Goal: Find contact information: Obtain details needed to contact an individual or organization

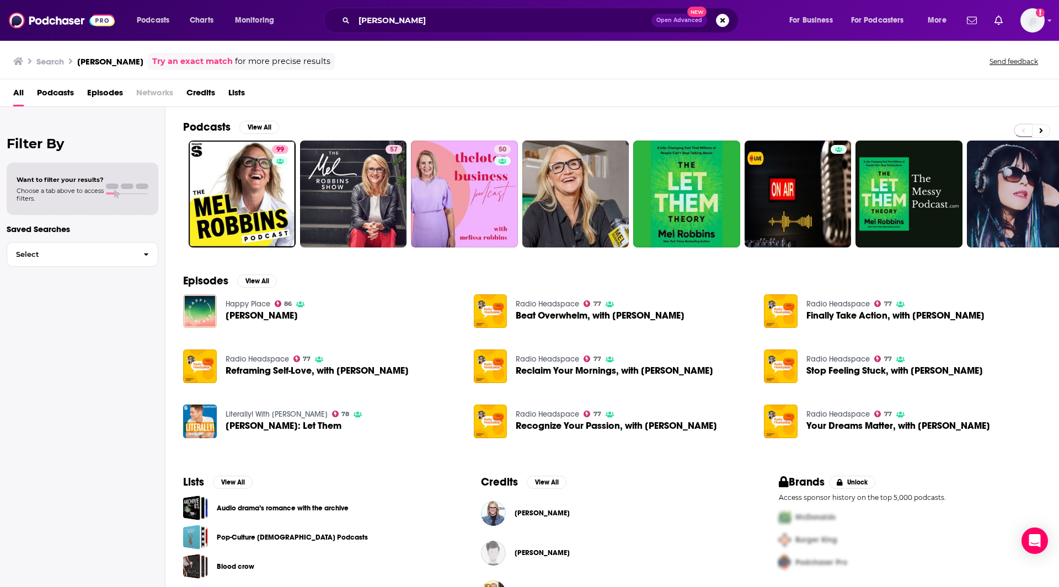
click at [543, 554] on span "[PERSON_NAME]" at bounding box center [541, 553] width 55 height 9
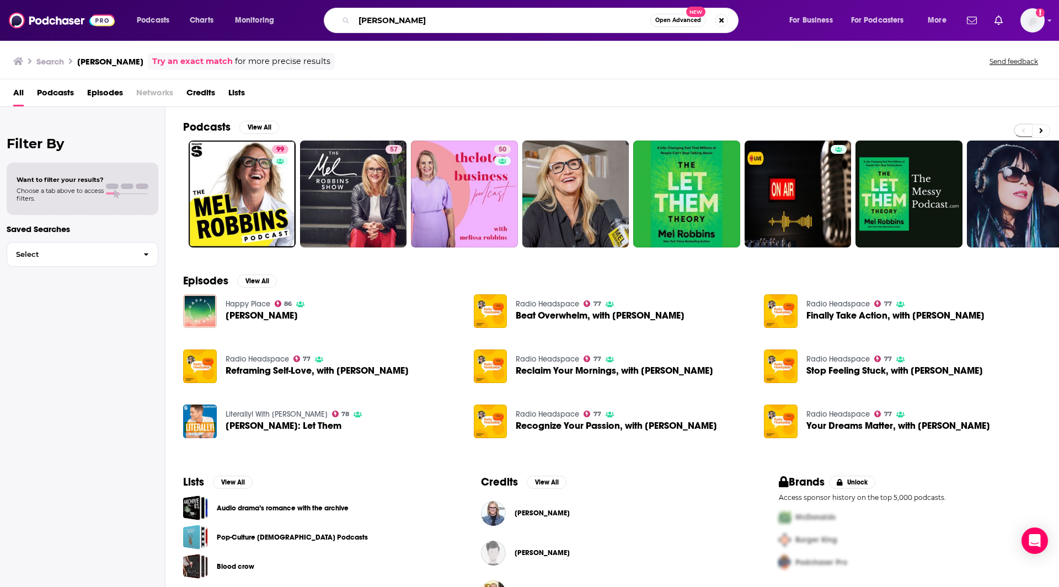
click at [428, 17] on input "[PERSON_NAME]" at bounding box center [502, 21] width 296 height 18
type input "M"
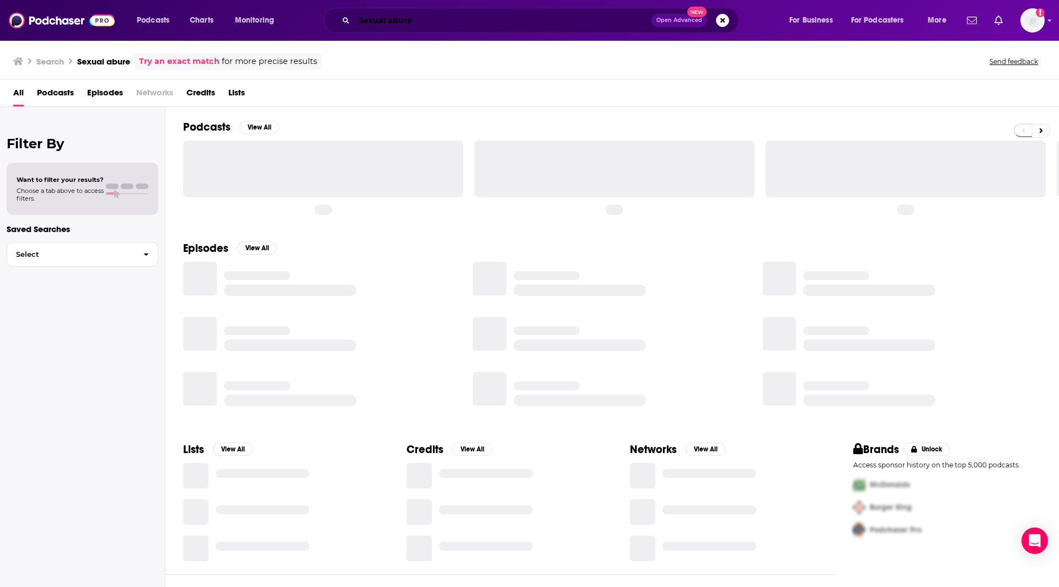
click at [428, 17] on input "Sexual abure" at bounding box center [502, 21] width 297 height 18
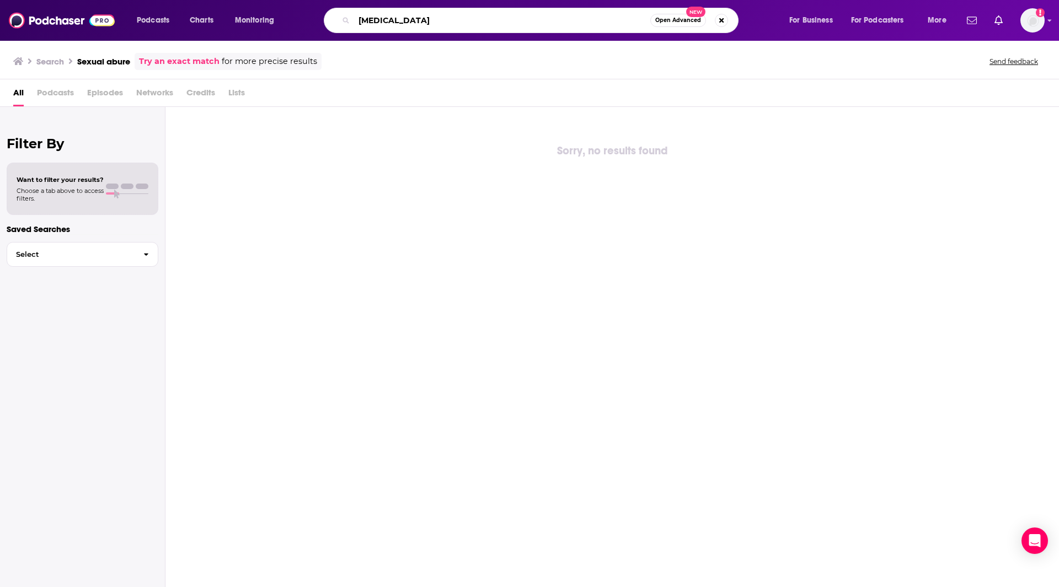
type input "[MEDICAL_DATA]"
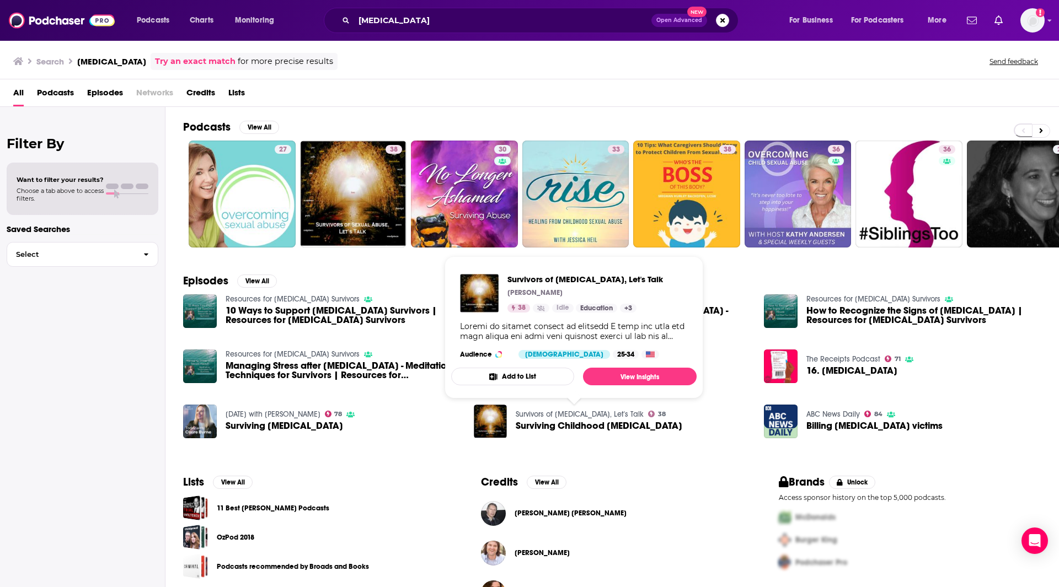
click at [562, 413] on link "Survivors of [MEDICAL_DATA], Let's Talk" at bounding box center [579, 414] width 128 height 9
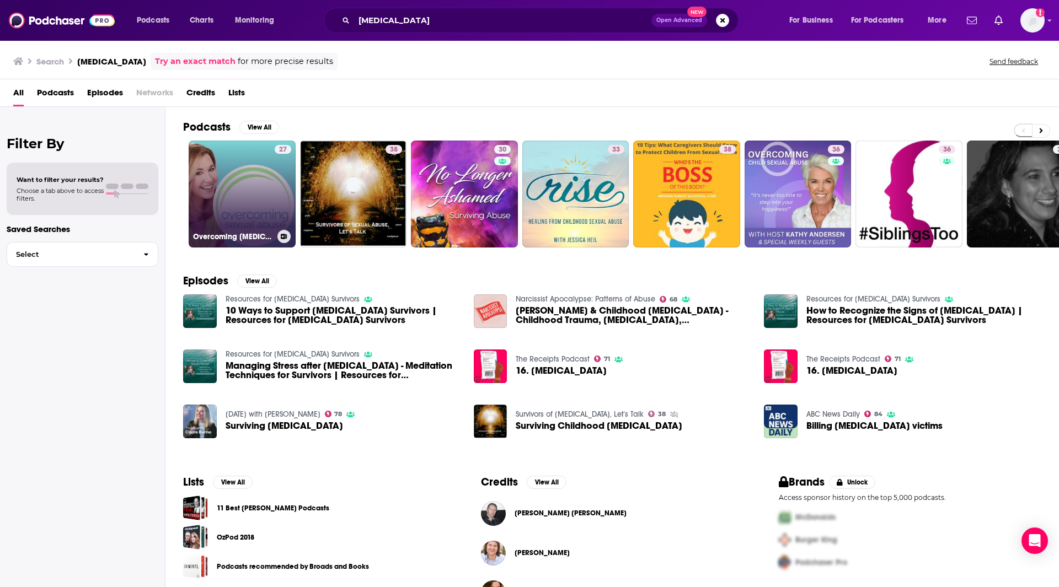
click at [232, 195] on link "27 Overcoming [MEDICAL_DATA]" at bounding box center [242, 194] width 107 height 107
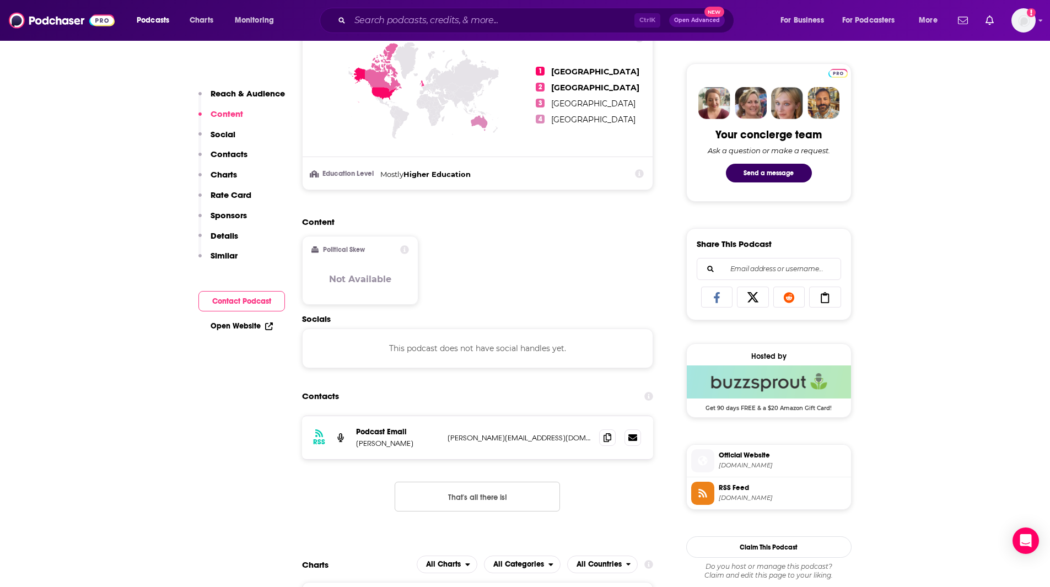
scroll to position [531, 0]
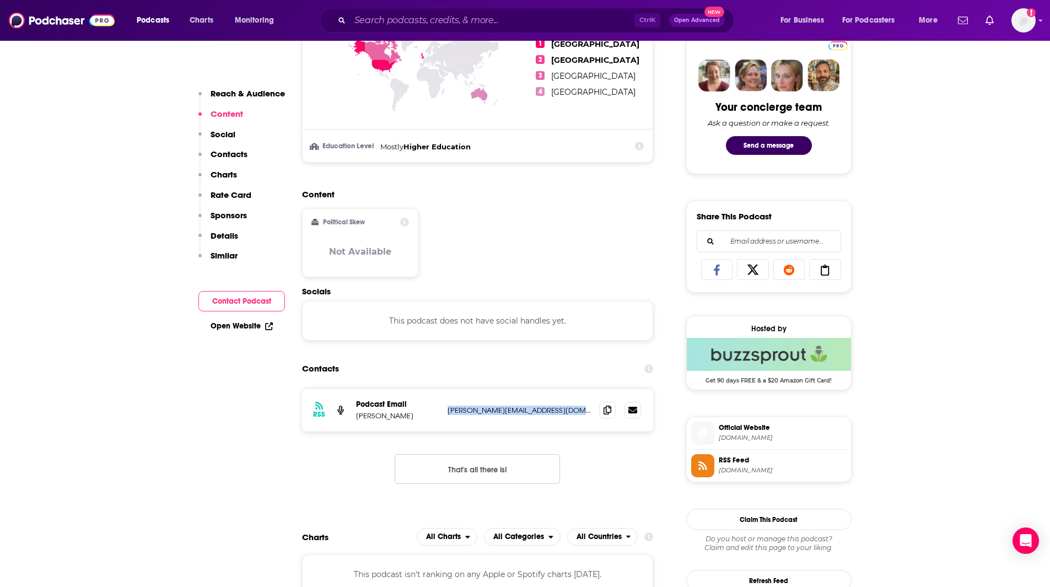
drag, startPoint x: 592, startPoint y: 411, endPoint x: 450, endPoint y: 412, distance: 141.7
click at [448, 411] on div "RSS Podcast Email [PERSON_NAME] [PERSON_NAME][EMAIL_ADDRESS][DOMAIN_NAME] [PERS…" at bounding box center [478, 410] width 352 height 43
copy p "[PERSON_NAME][EMAIL_ADDRESS][DOMAIN_NAME]"
drag, startPoint x: 431, startPoint y: 415, endPoint x: 353, endPoint y: 413, distance: 78.3
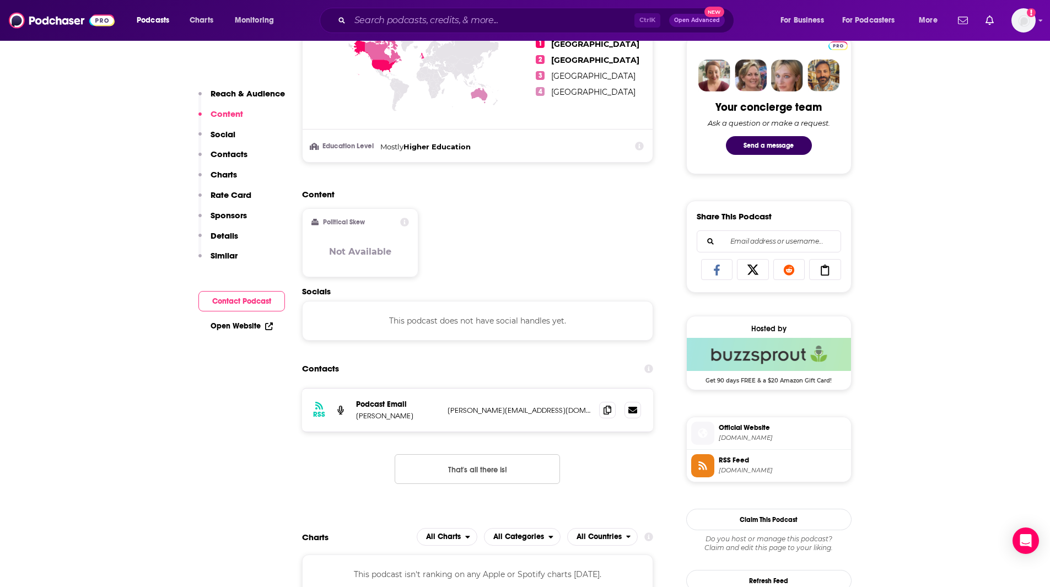
click at [353, 413] on div "RSS Podcast Email [PERSON_NAME] [PERSON_NAME][EMAIL_ADDRESS][DOMAIN_NAME] [PERS…" at bounding box center [478, 410] width 352 height 43
copy p "[PERSON_NAME]"
click at [775, 436] on span "[DOMAIN_NAME]" at bounding box center [783, 438] width 128 height 8
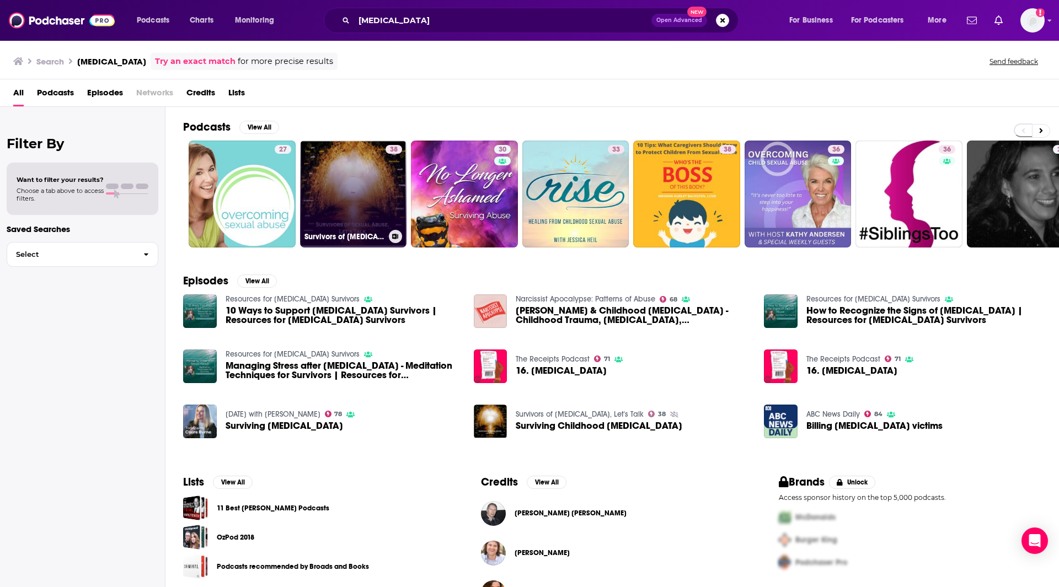
click at [338, 207] on link "38 Survivors of [MEDICAL_DATA], Let's Talk" at bounding box center [353, 194] width 107 height 107
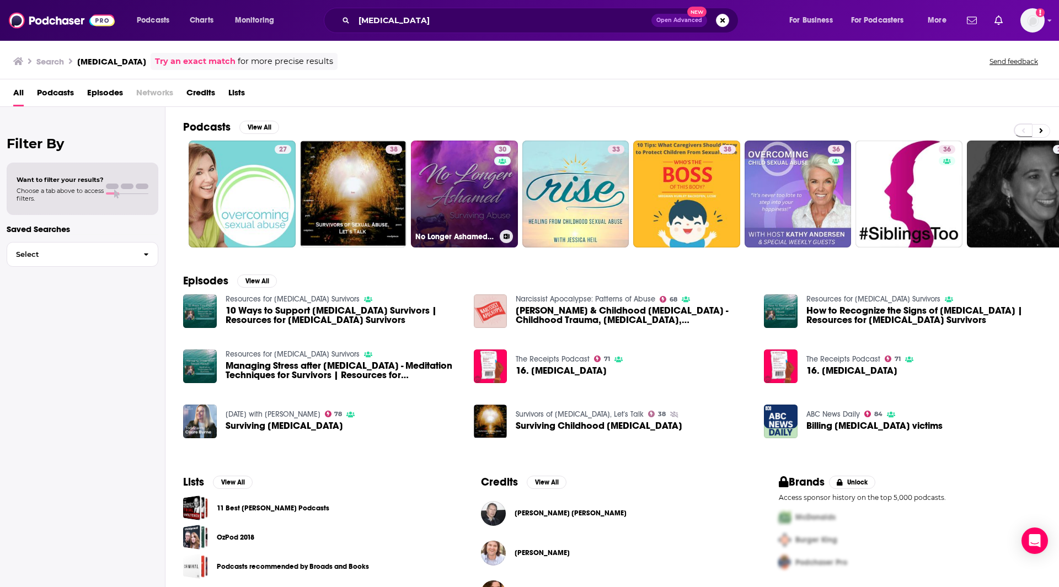
click at [481, 205] on link "30 No Longer Ashamed Surviving [MEDICAL_DATA]" at bounding box center [464, 194] width 107 height 107
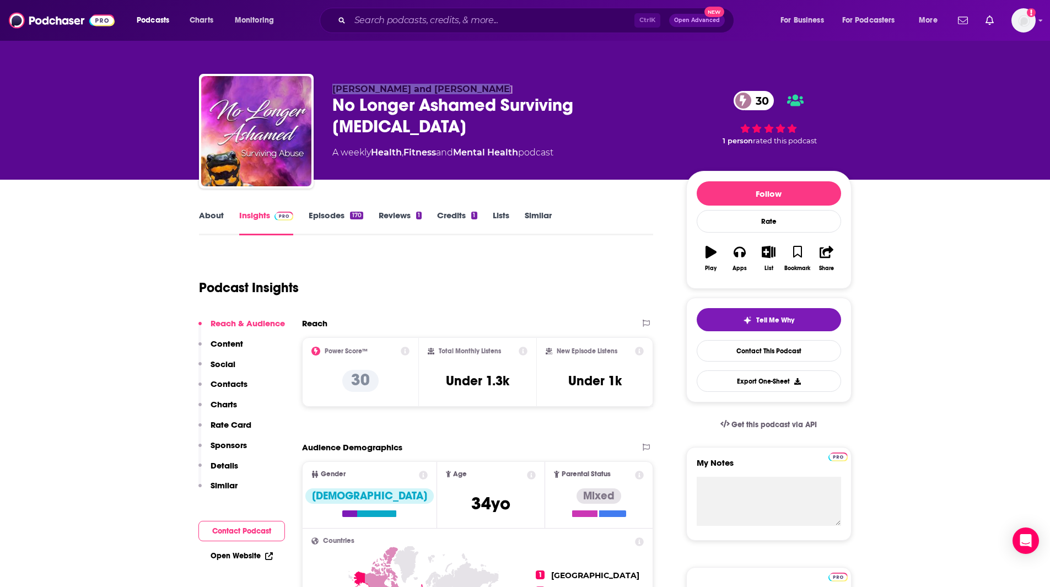
drag, startPoint x: 481, startPoint y: 85, endPoint x: 332, endPoint y: 88, distance: 148.3
click at [333, 88] on p "[PERSON_NAME] and [PERSON_NAME]" at bounding box center [500, 89] width 336 height 10
copy span "[PERSON_NAME] and [PERSON_NAME]"
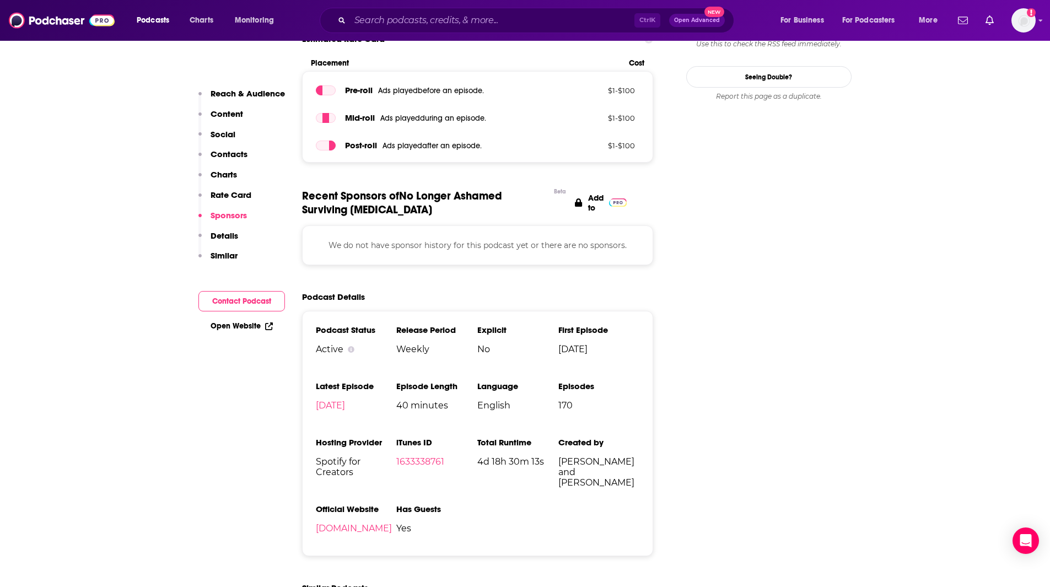
scroll to position [1160, 0]
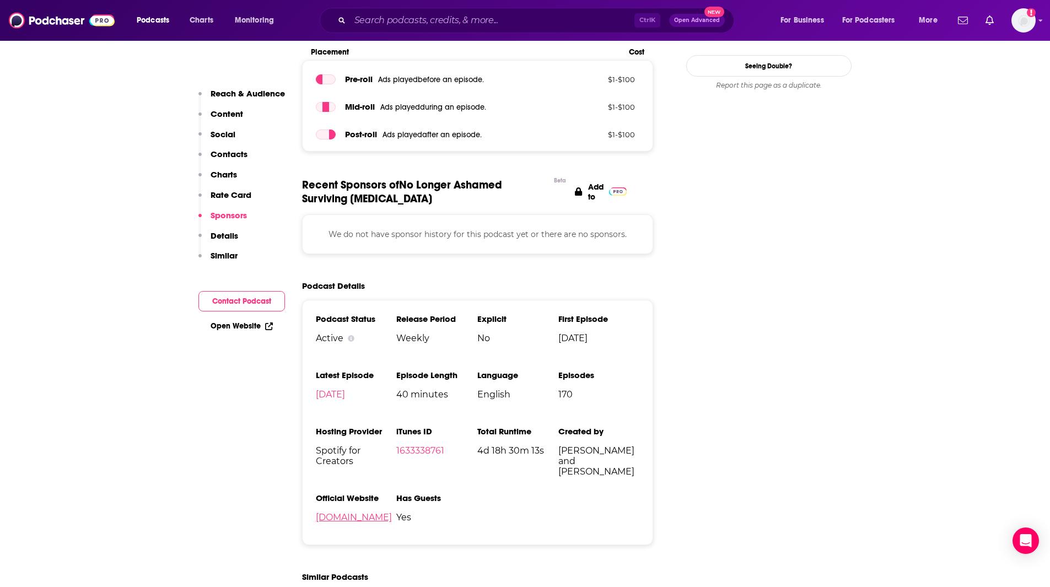
click at [346, 515] on link "[DOMAIN_NAME]" at bounding box center [354, 517] width 76 height 10
drag, startPoint x: 621, startPoint y: 458, endPoint x: 558, endPoint y: 447, distance: 63.9
click at [558, 447] on span "[PERSON_NAME] and [PERSON_NAME]" at bounding box center [598, 460] width 81 height 31
copy span "[PERSON_NAME] and [PERSON_NAME]"
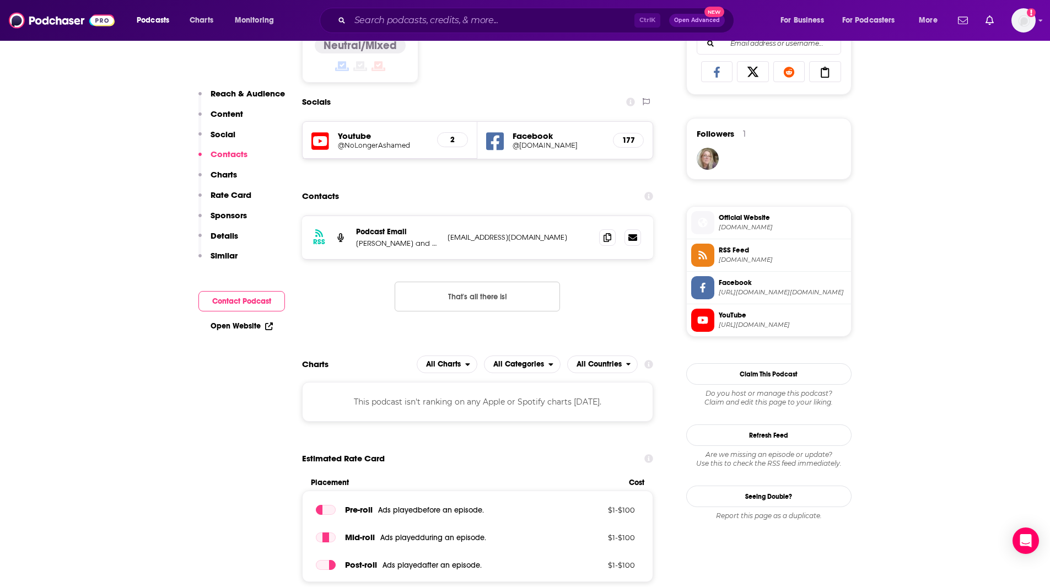
scroll to position [691, 0]
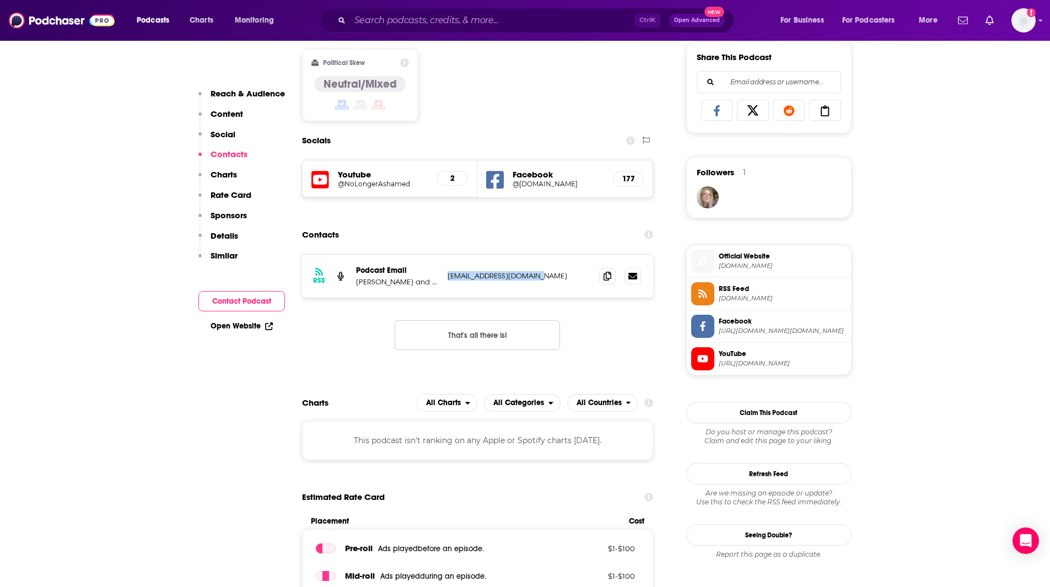
drag, startPoint x: 544, startPoint y: 274, endPoint x: 444, endPoint y: 267, distance: 100.0
click at [444, 267] on div "RSS Podcast Email [PERSON_NAME] and [PERSON_NAME] [EMAIL_ADDRESS][DOMAIN_NAME] …" at bounding box center [478, 276] width 352 height 43
copy p "[EMAIL_ADDRESS][DOMAIN_NAME]"
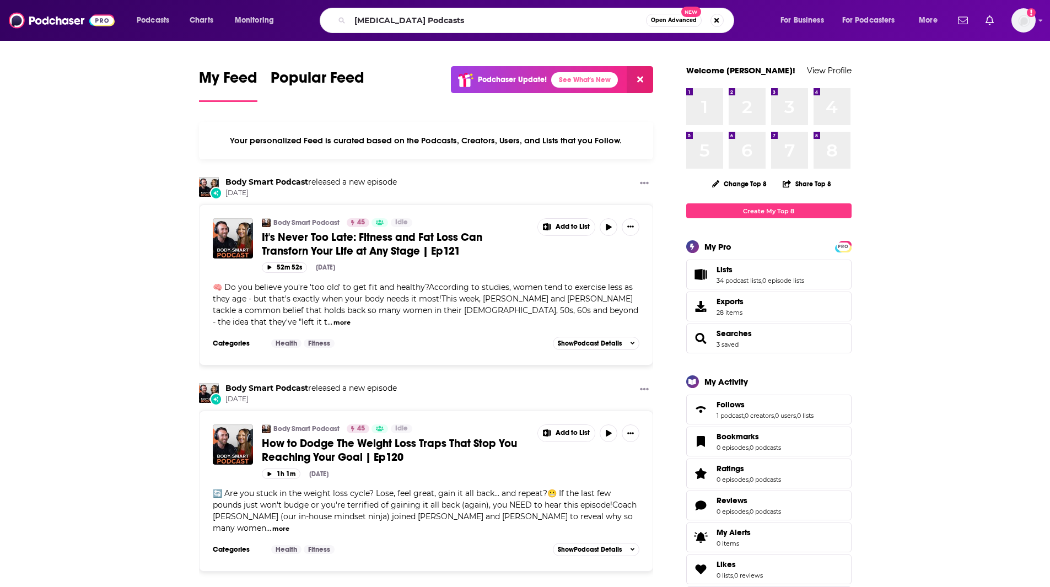
type input "[MEDICAL_DATA] Podcasts"
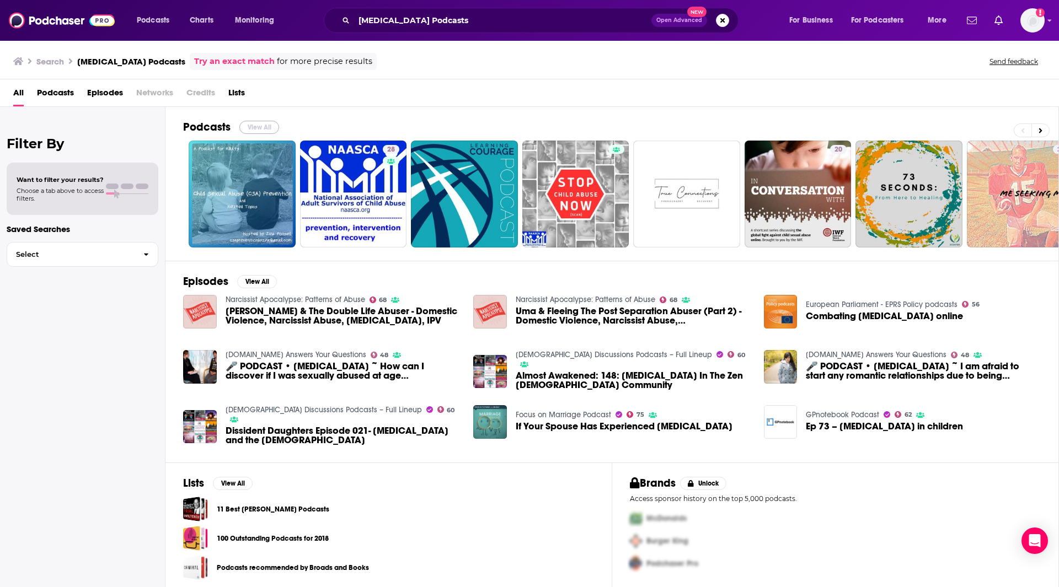
click at [251, 128] on button "View All" at bounding box center [259, 127] width 40 height 13
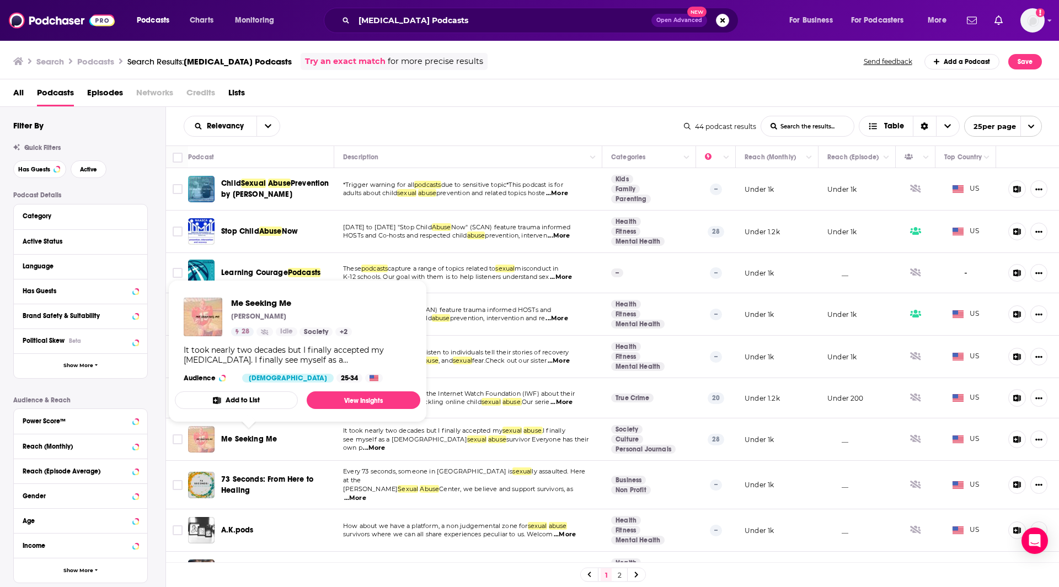
click at [249, 437] on span "Me Seeking Me" at bounding box center [249, 438] width 56 height 9
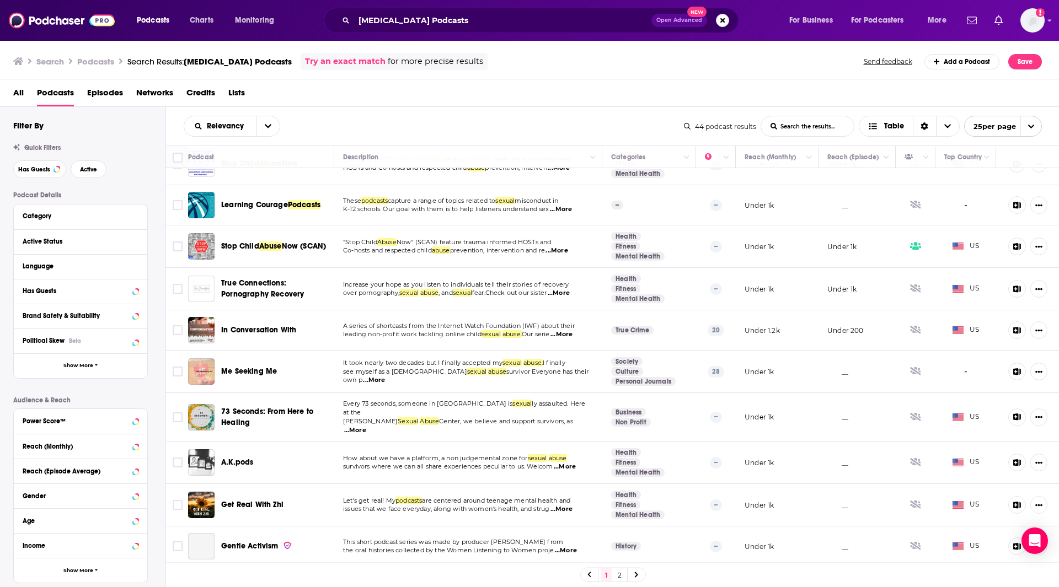
scroll to position [81, 0]
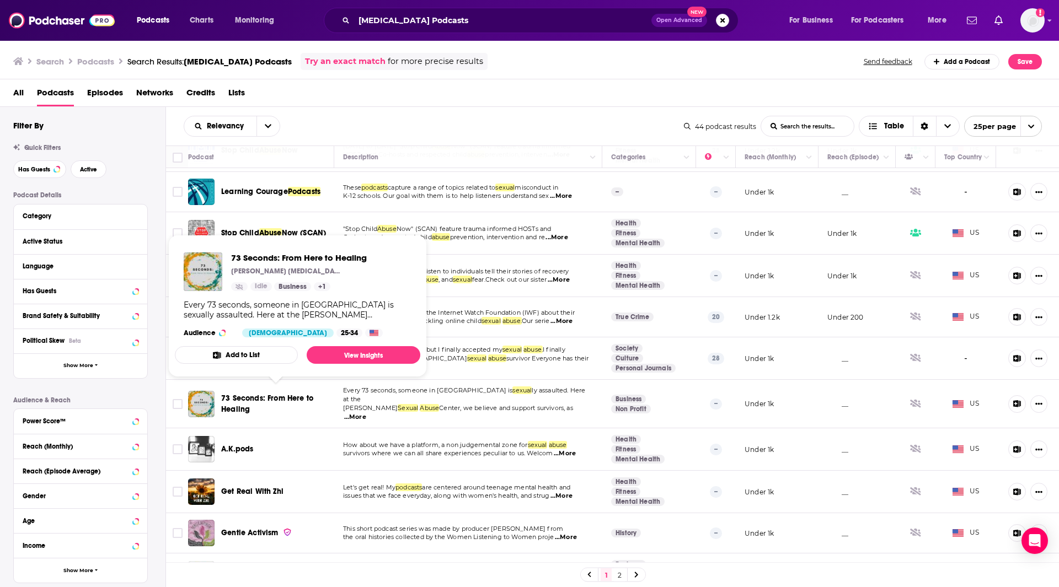
click at [260, 395] on span "73 Seconds: From Here to Healing" at bounding box center [267, 404] width 92 height 20
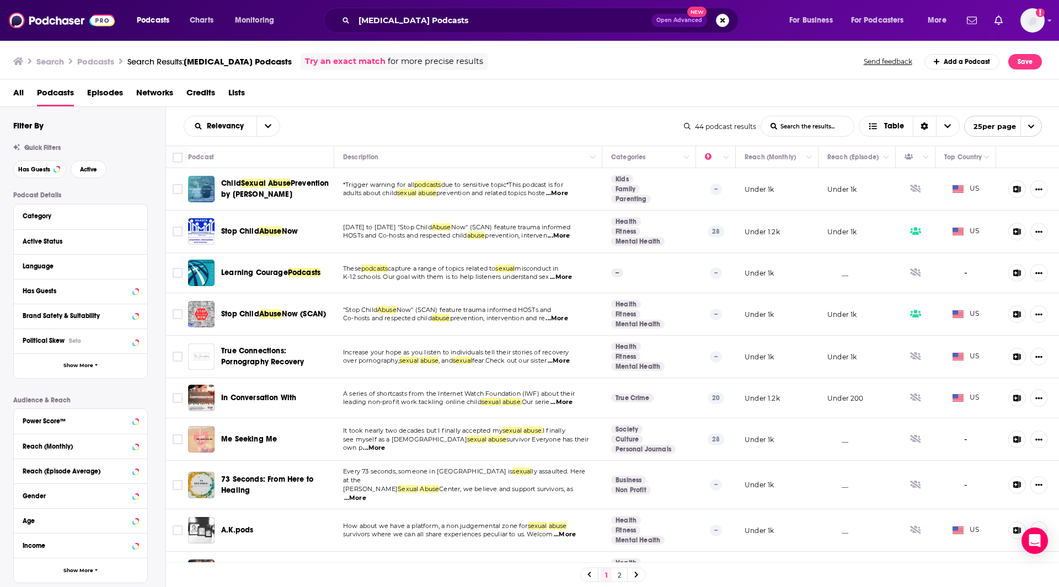
click at [485, 60] on div "Search Podcasts Search Results: Sexual Abuse Podcasts Try an exact match for mo…" at bounding box center [527, 61] width 1028 height 17
click at [412, 61] on span "for more precise results" at bounding box center [435, 61] width 95 height 13
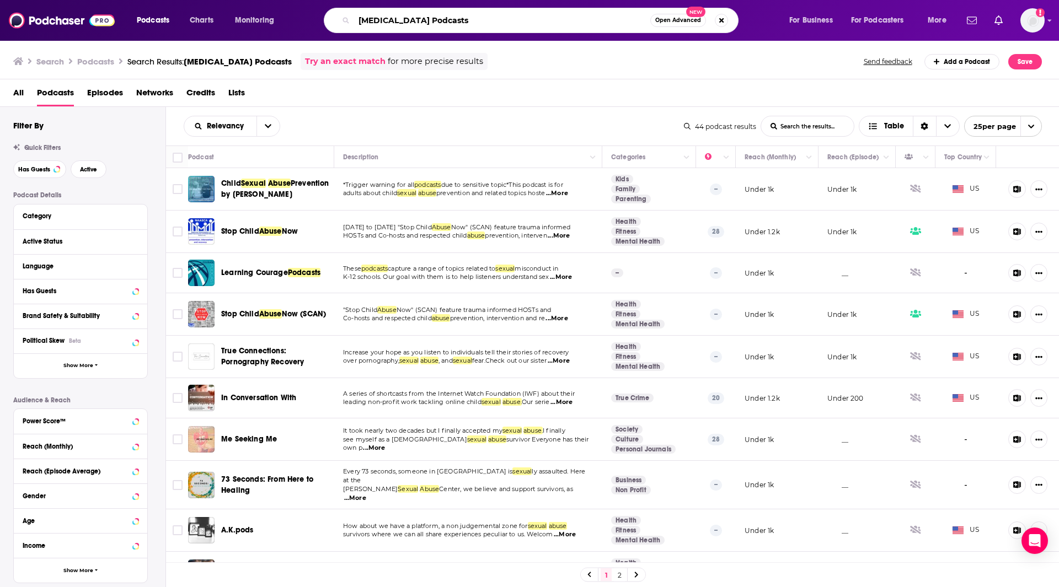
drag, startPoint x: 385, startPoint y: 17, endPoint x: 391, endPoint y: 17, distance: 6.1
click at [386, 17] on input "Sexual Abuse Podcasts" at bounding box center [502, 21] width 296 height 18
drag, startPoint x: 379, startPoint y: 18, endPoint x: 317, endPoint y: 12, distance: 62.6
click at [317, 12] on div "Sexual Abuse Podcasts Open Advanced New" at bounding box center [541, 20] width 471 height 25
type input "T"
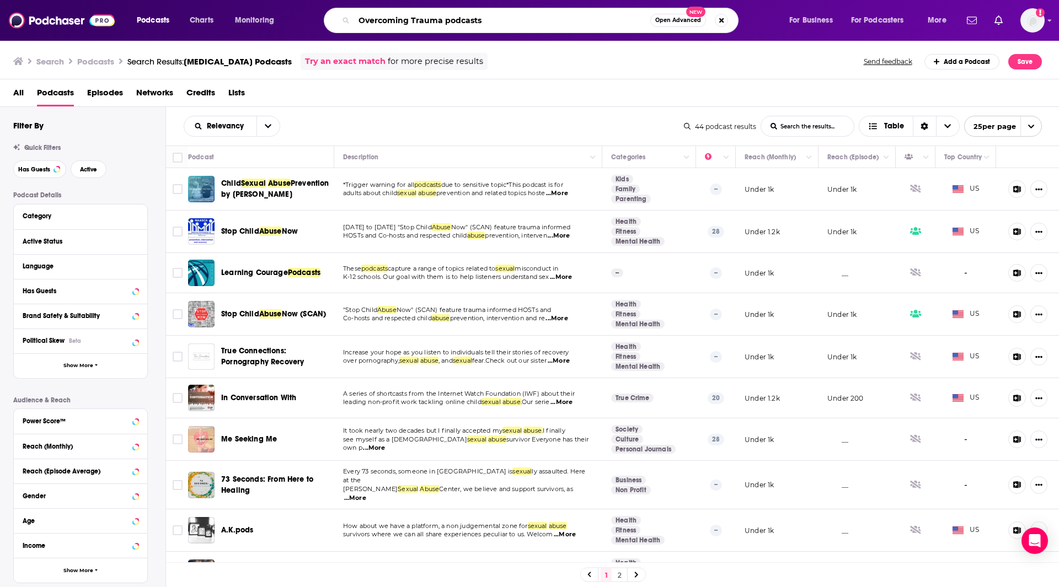
type input "Overcoming Trauma podcasts"
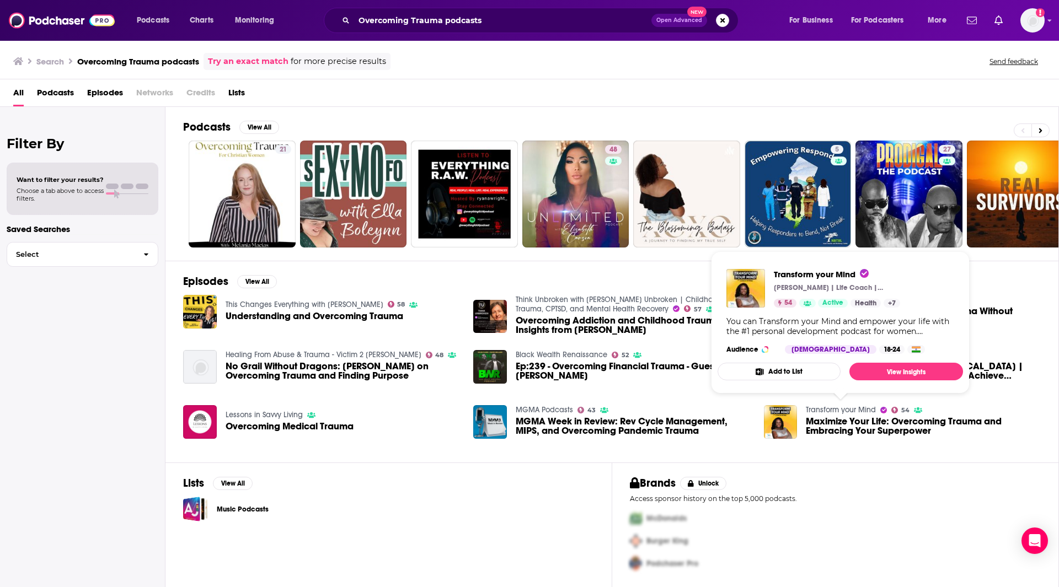
click at [860, 409] on link "Transform your Mind" at bounding box center [840, 409] width 70 height 9
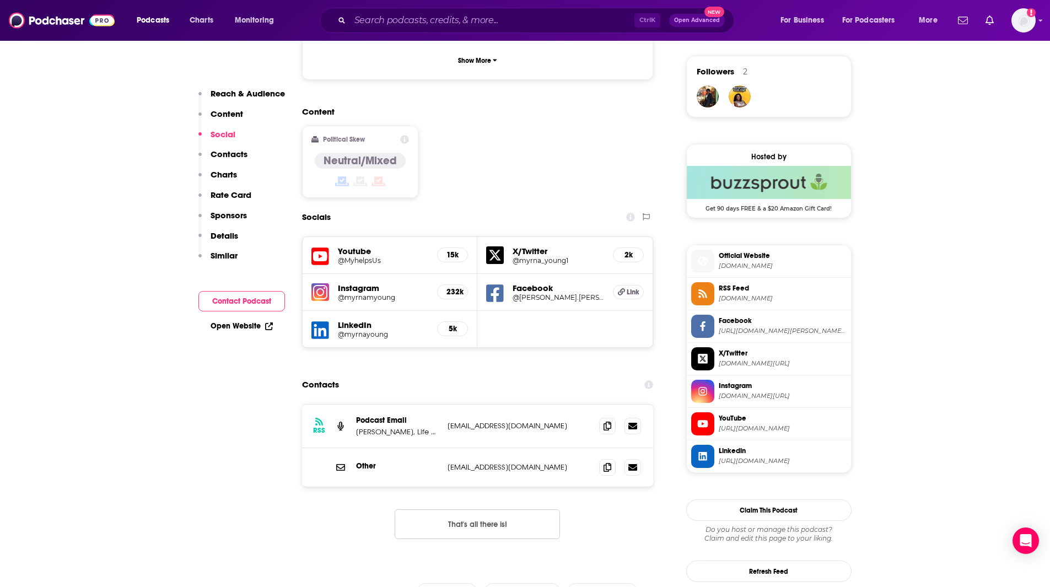
scroll to position [803, 0]
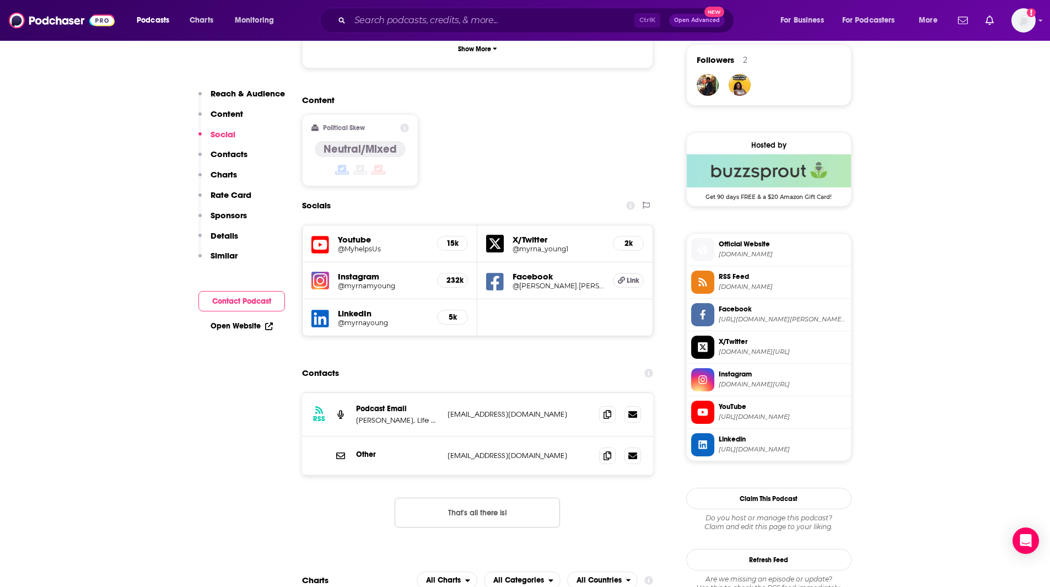
click at [744, 259] on span "Official Website myhelps.us" at bounding box center [781, 249] width 132 height 22
click at [579, 95] on div "Content Political Skew Neutral/Mixed" at bounding box center [478, 145] width 352 height 100
drag, startPoint x: 540, startPoint y: 372, endPoint x: 447, endPoint y: 369, distance: 92.7
click at [448, 410] on p "myoung353@gmail.com" at bounding box center [519, 414] width 143 height 9
copy p "myoung353@gmail.com"
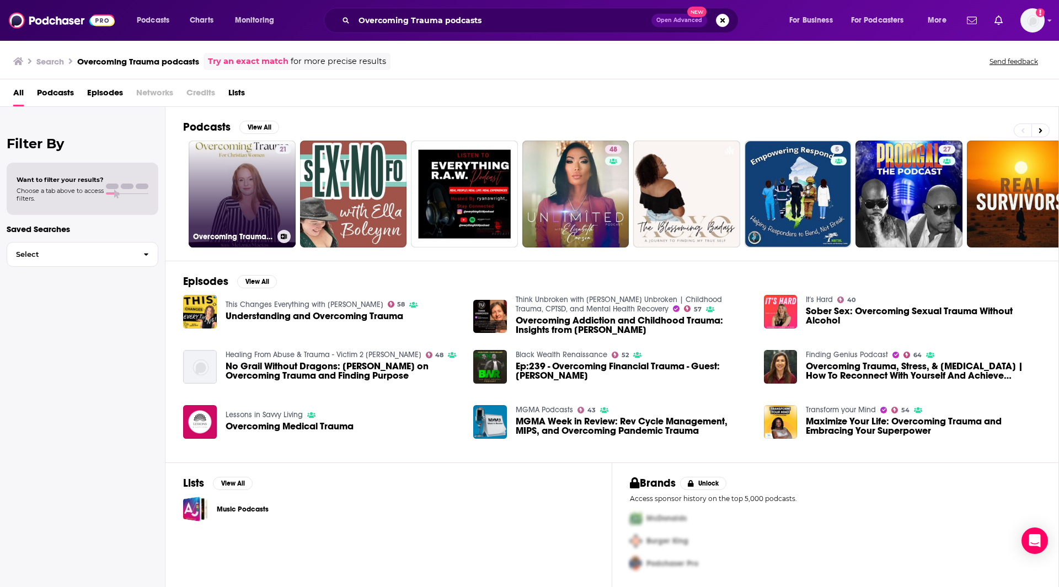
click at [238, 174] on link "21 Overcoming Trauma | Christian Women That Have Trauma and Looking for Answers" at bounding box center [242, 194] width 107 height 107
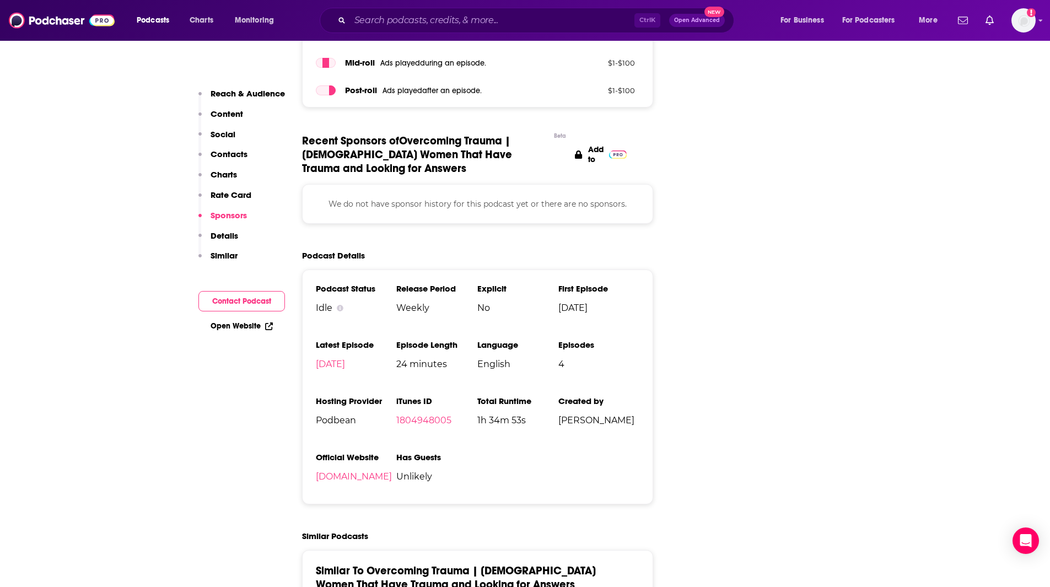
scroll to position [1282, 0]
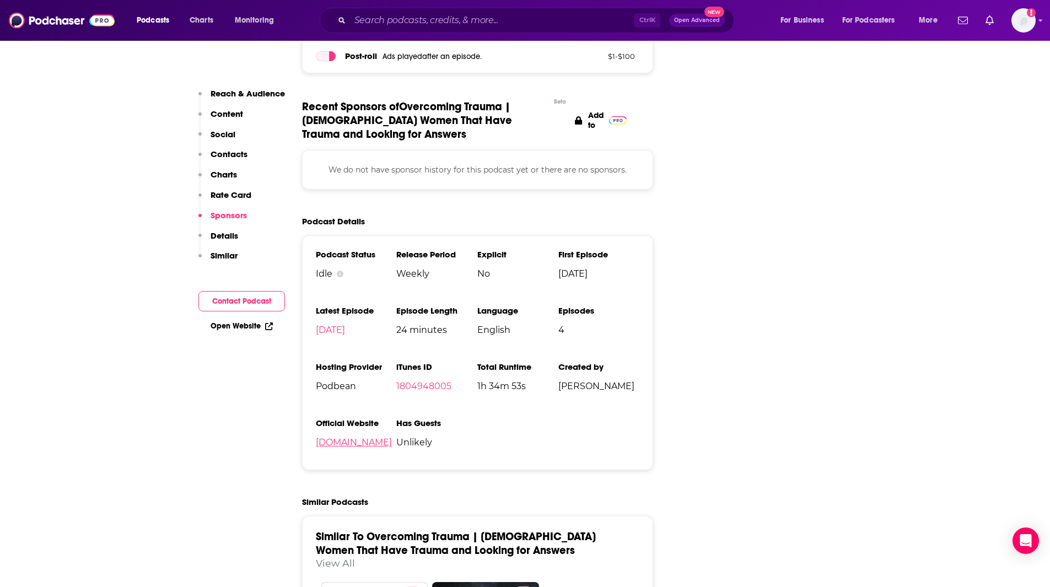
click at [352, 441] on link "fosteringtheinnerchild.podbean.com" at bounding box center [354, 442] width 76 height 10
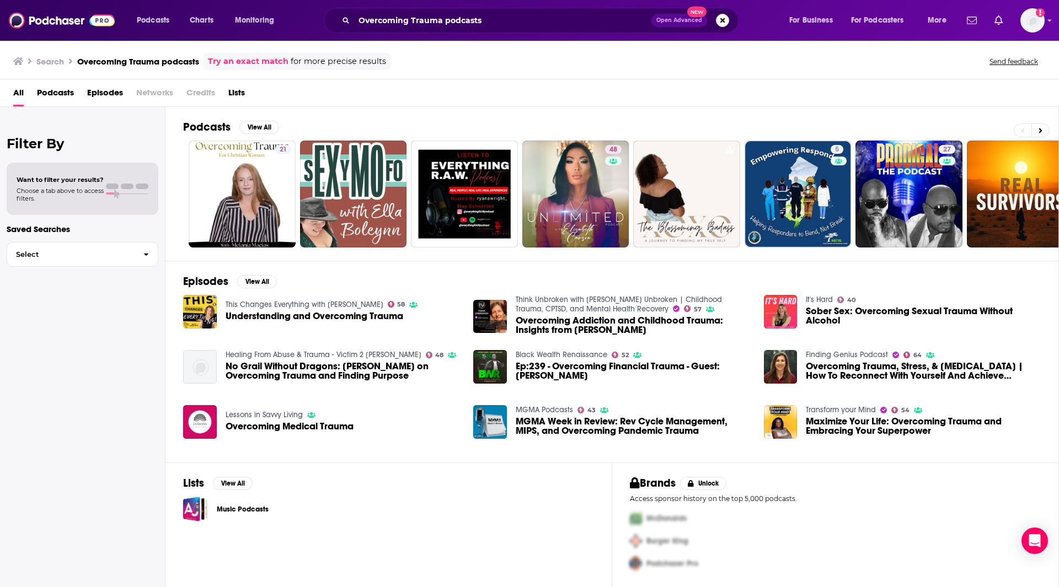
click at [198, 364] on img "No Grail Without Dragons: Victor Giusfredi on Overcoming Trauma and Finding Pur…" at bounding box center [200, 367] width 34 height 34
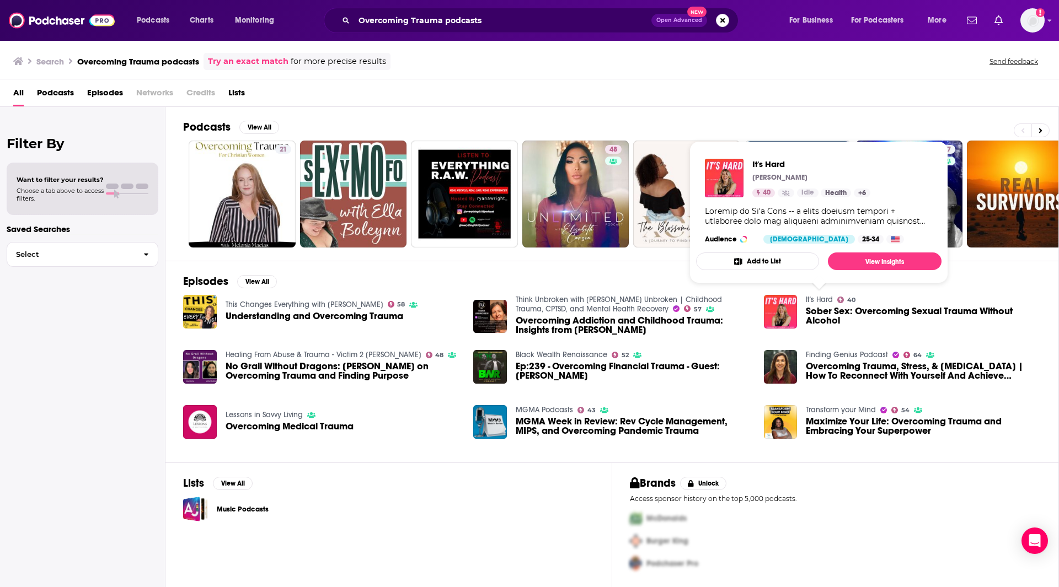
click at [810, 300] on link "It's Hard" at bounding box center [818, 299] width 27 height 9
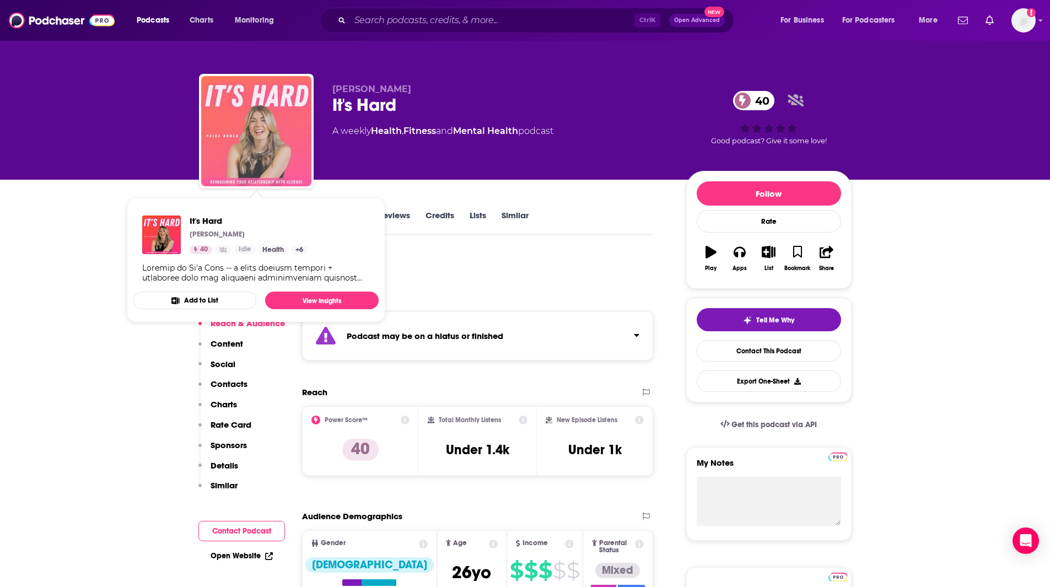
click at [257, 122] on img "It's Hard" at bounding box center [256, 131] width 110 height 110
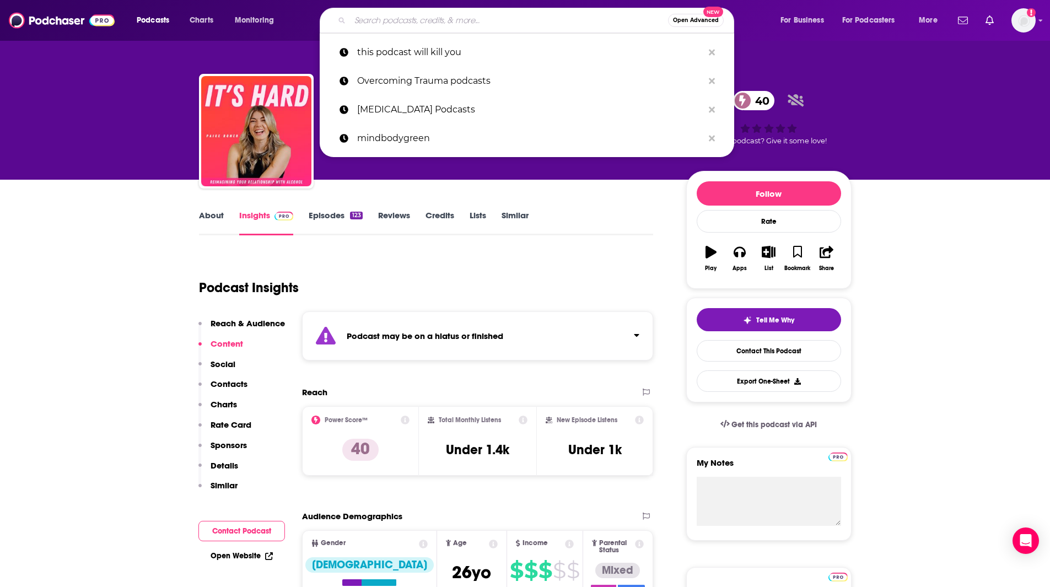
drag, startPoint x: 465, startPoint y: 19, endPoint x: 293, endPoint y: -14, distance: 174.6
click at [293, 0] on html "Podcasts Charts Monitoring Open Advanced New this podcast will kill you Overcom…" at bounding box center [525, 293] width 1050 height 587
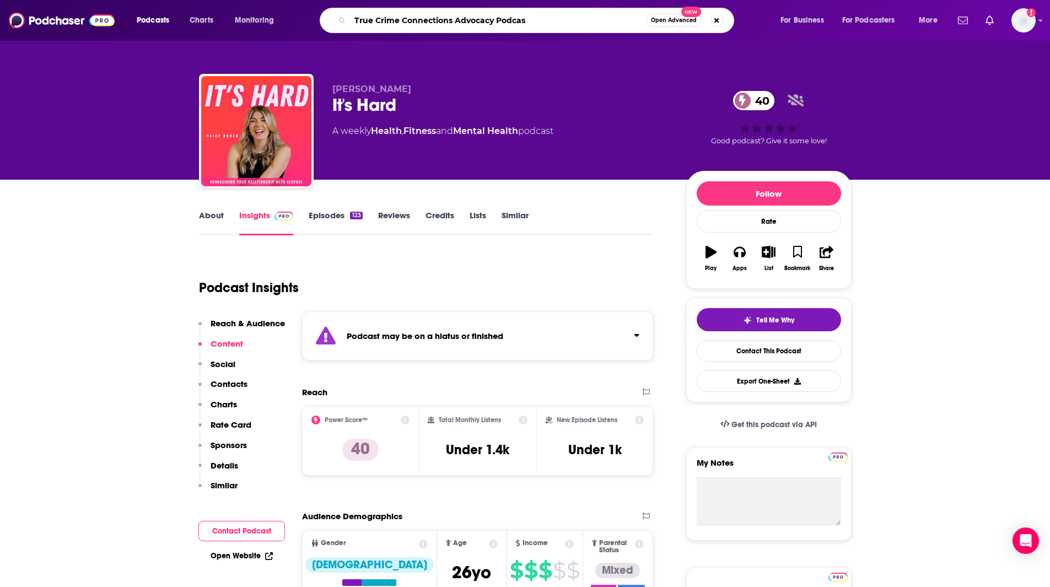
type input "True Crime Connections Advocacy Podcast"
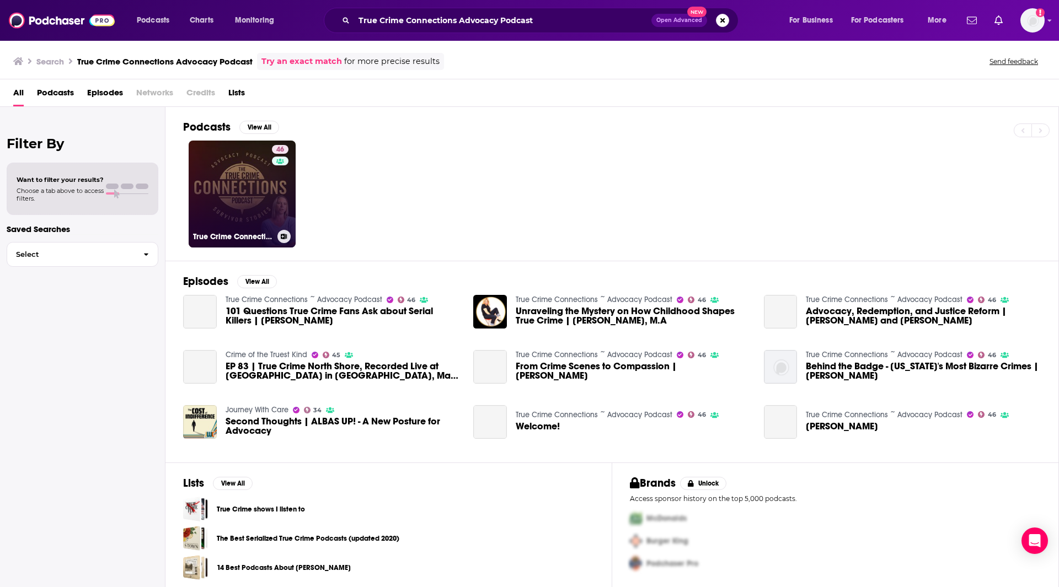
click at [231, 194] on link "46 True Crime Connections ~ Advocacy Podcast" at bounding box center [242, 194] width 107 height 107
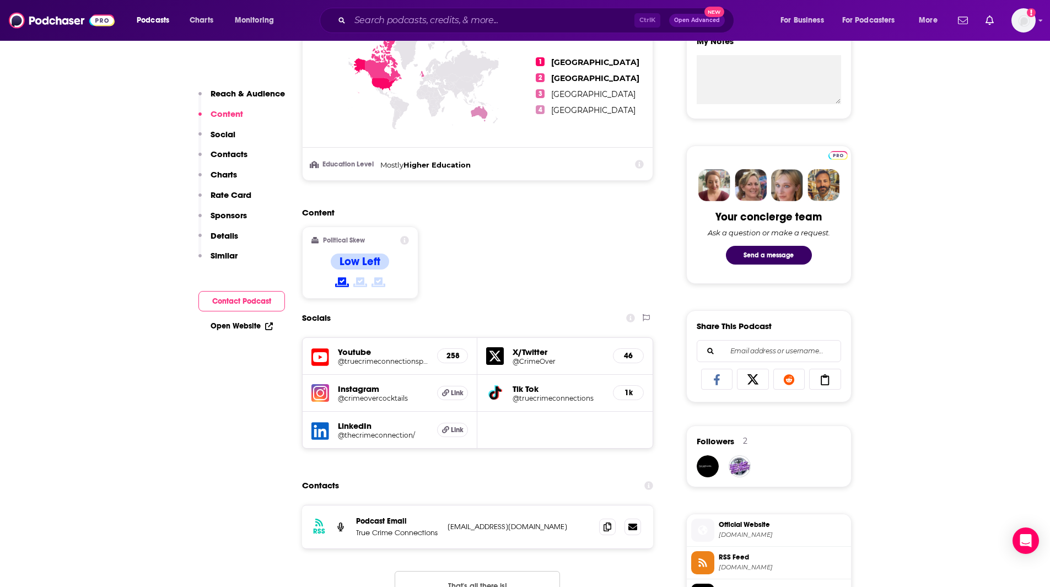
scroll to position [856, 0]
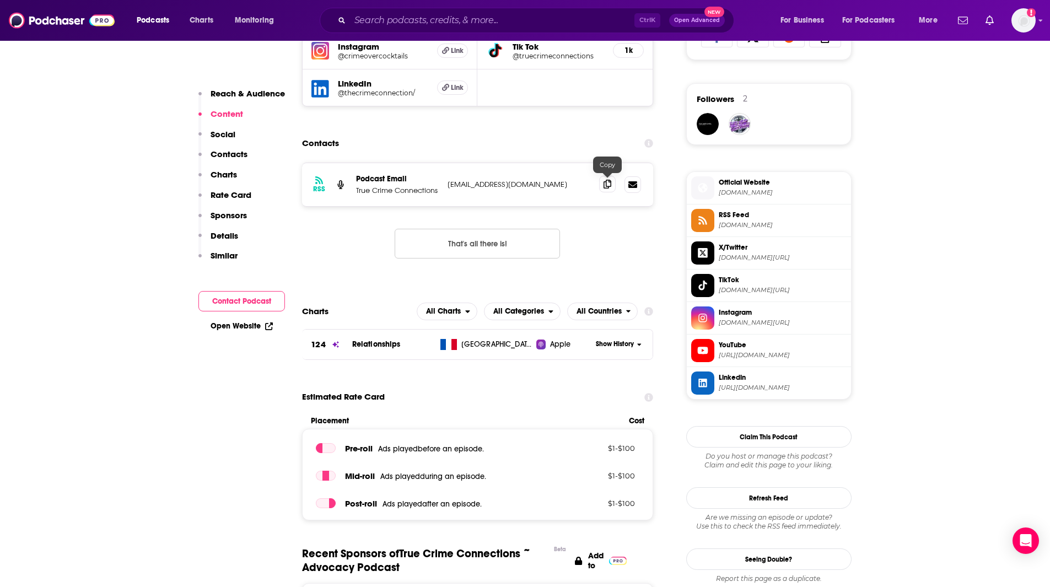
click at [608, 180] on icon at bounding box center [608, 184] width 8 height 9
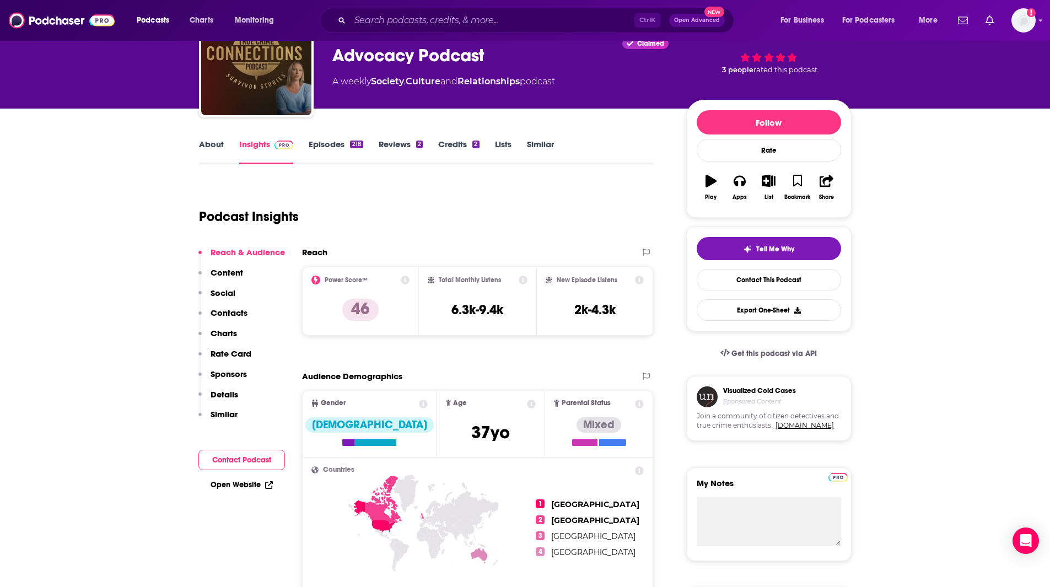
scroll to position [0, 0]
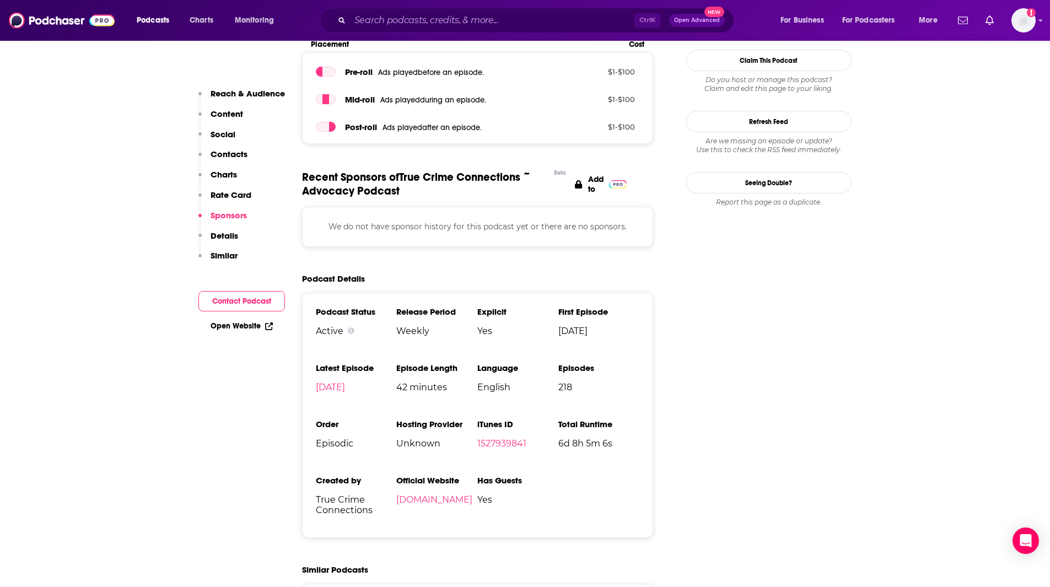
scroll to position [1322, 0]
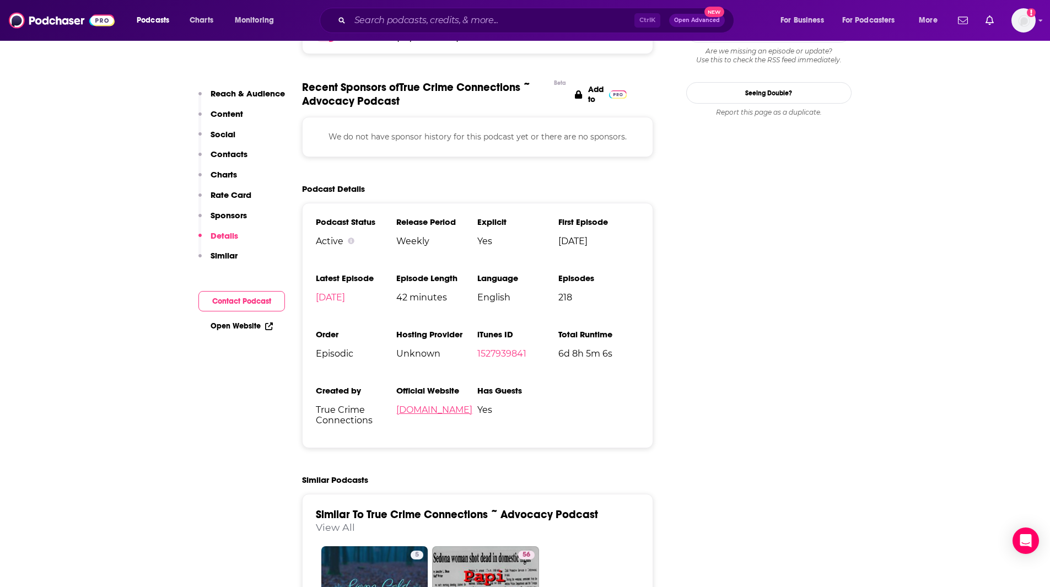
click at [405, 409] on link "truecrimeconnections.com" at bounding box center [434, 410] width 76 height 10
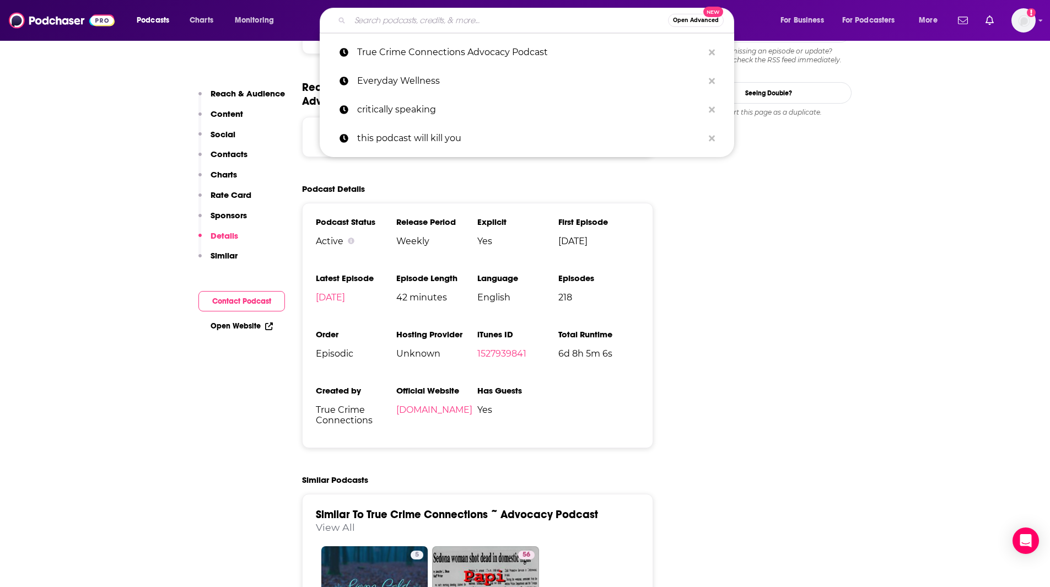
click at [442, 23] on input "Search podcasts, credits, & more..." at bounding box center [509, 21] width 318 height 18
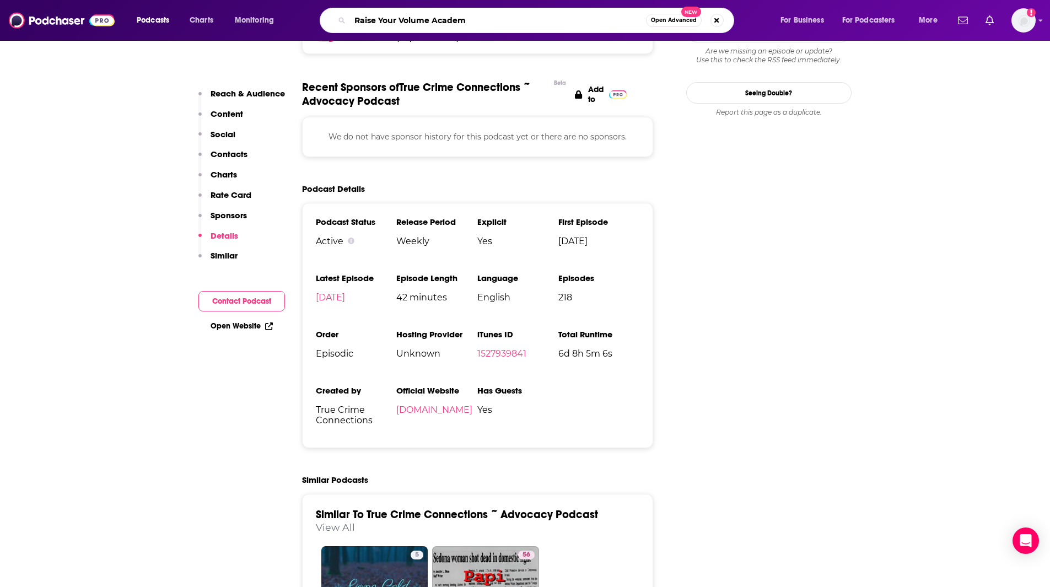
type input "Raise Your Volume Academy"
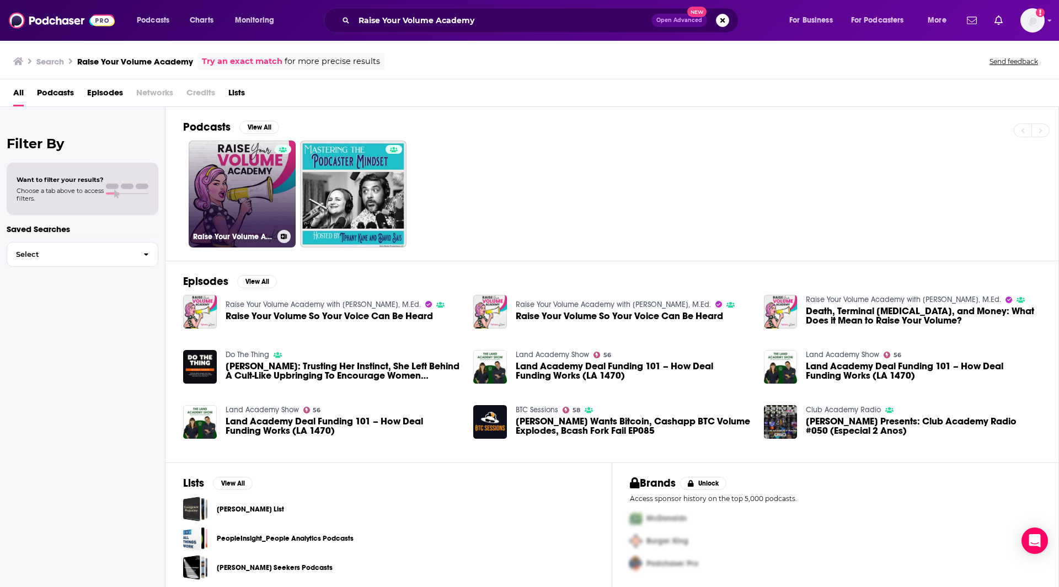
click at [228, 191] on link "Raise Your Volume Academy with Tiphany Kane, M.Ed." at bounding box center [242, 194] width 107 height 107
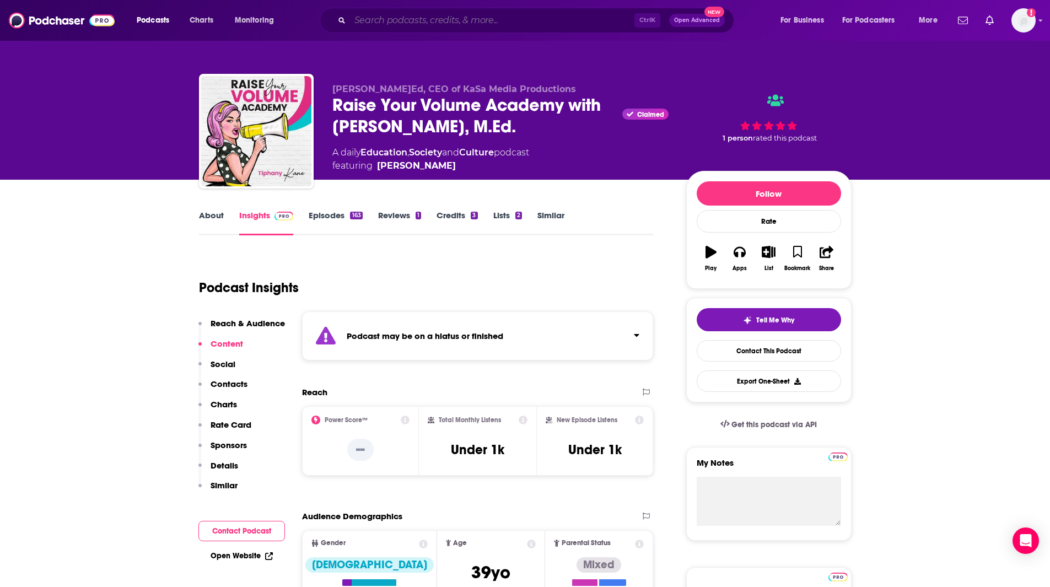
click at [420, 19] on input "Search podcasts, credits, & more..." at bounding box center [492, 21] width 284 height 18
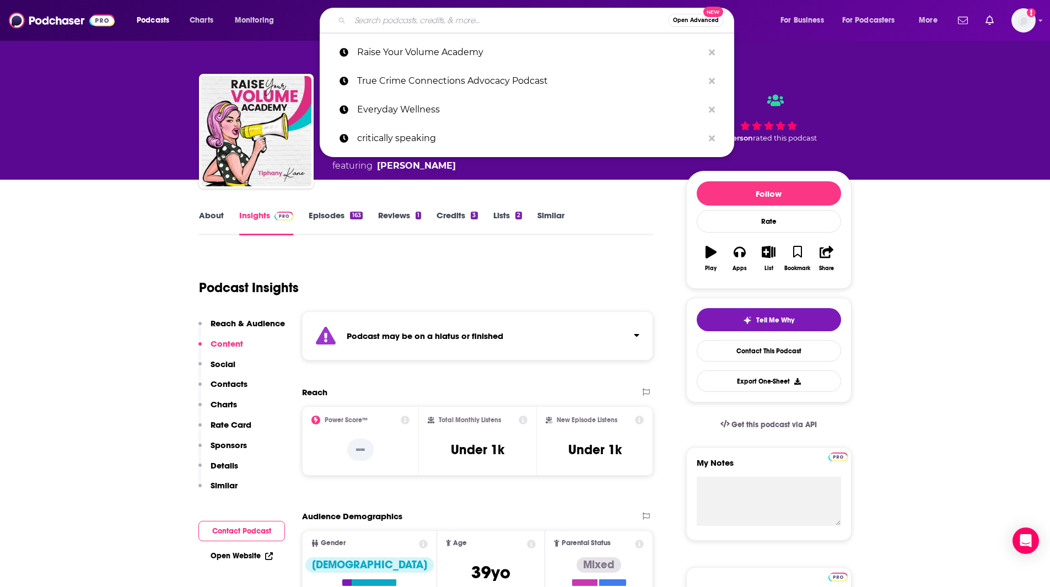
paste input "Persistence U with Lizbeth"
type input "Persistence U with Lizbeth"
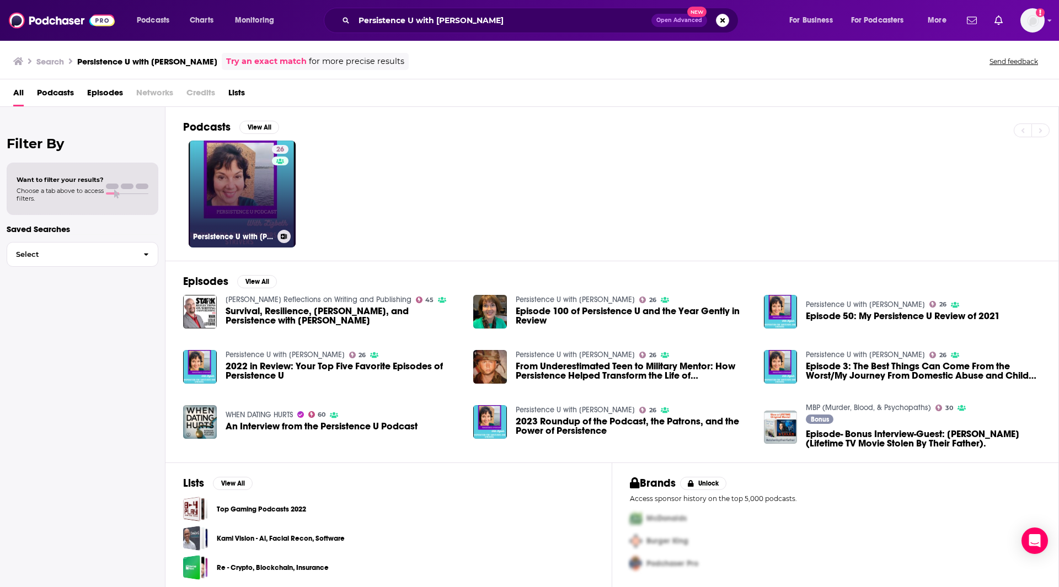
click at [268, 208] on link "26 Persistence U with Lizbeth" at bounding box center [242, 194] width 107 height 107
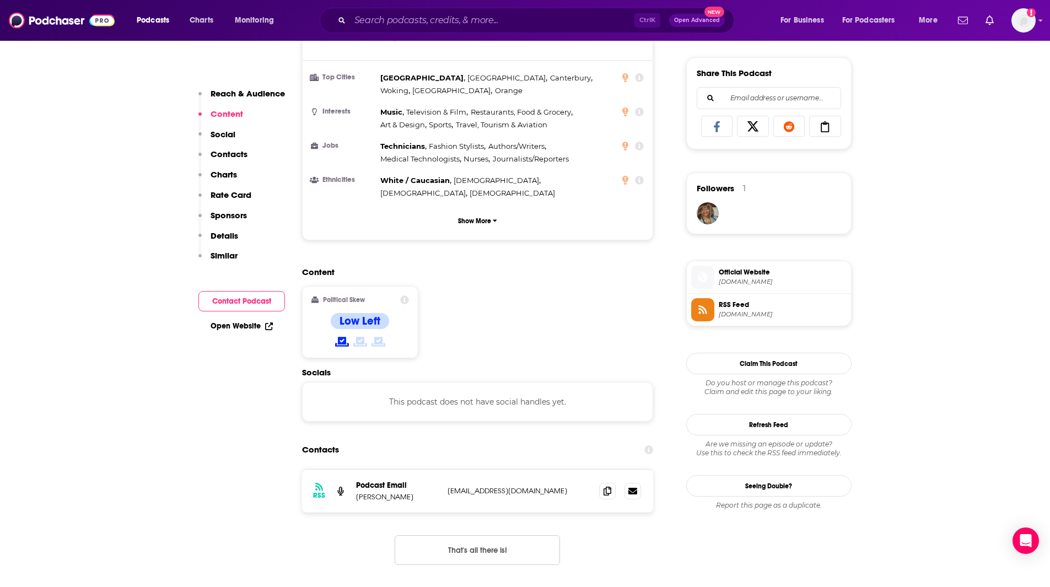
scroll to position [777, 0]
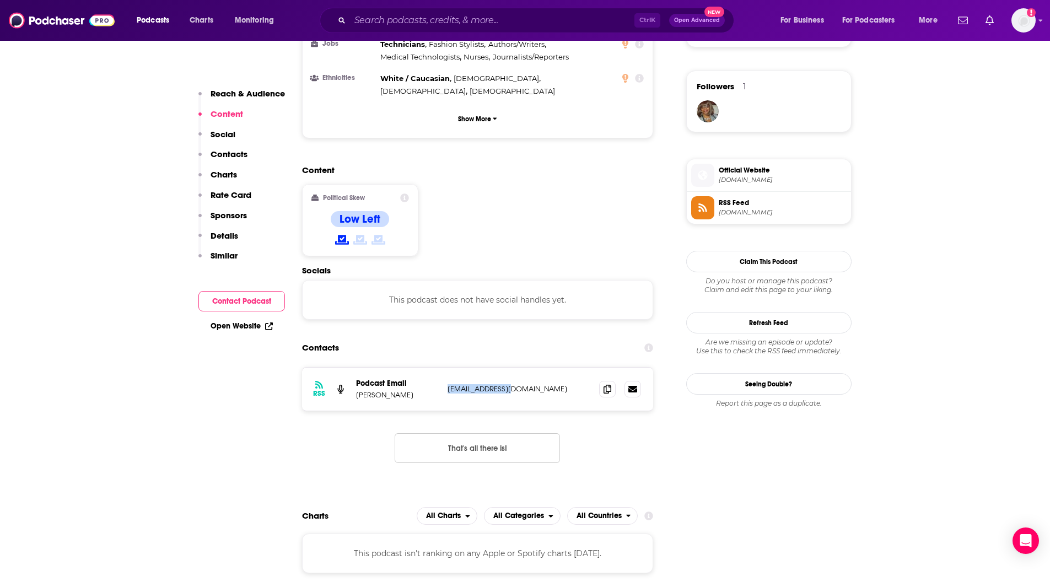
drag, startPoint x: 513, startPoint y: 356, endPoint x: 447, endPoint y: 355, distance: 66.2
click at [447, 368] on div "RSS Podcast Email Lizbeth Meredith liza8m@gmail.com liza8m@gmail.com" at bounding box center [478, 389] width 352 height 43
copy p "liza8m@gmail.com"
